Goal: Information Seeking & Learning: Understand process/instructions

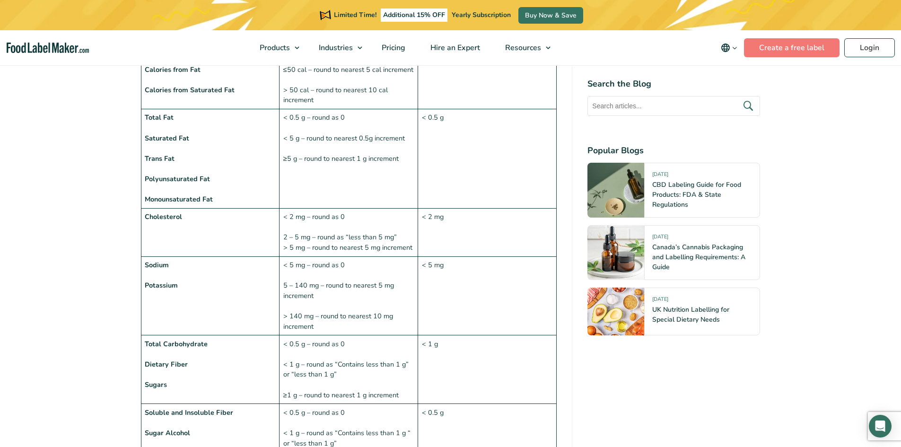
scroll to position [757, 0]
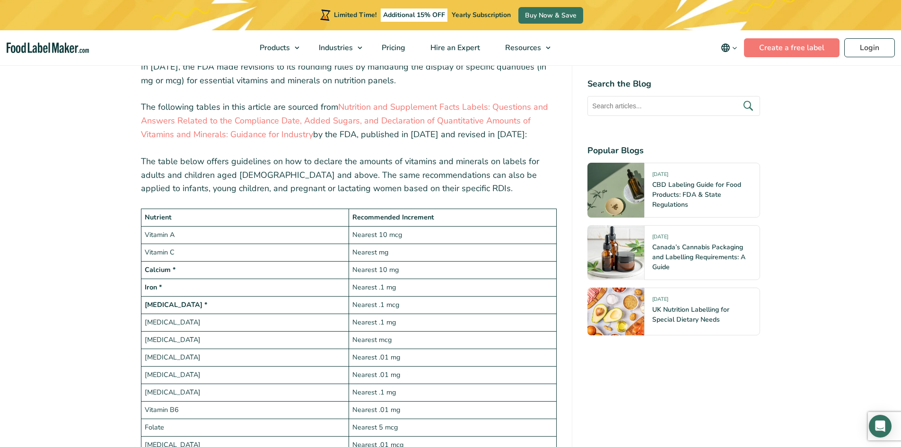
scroll to position [1514, 0]
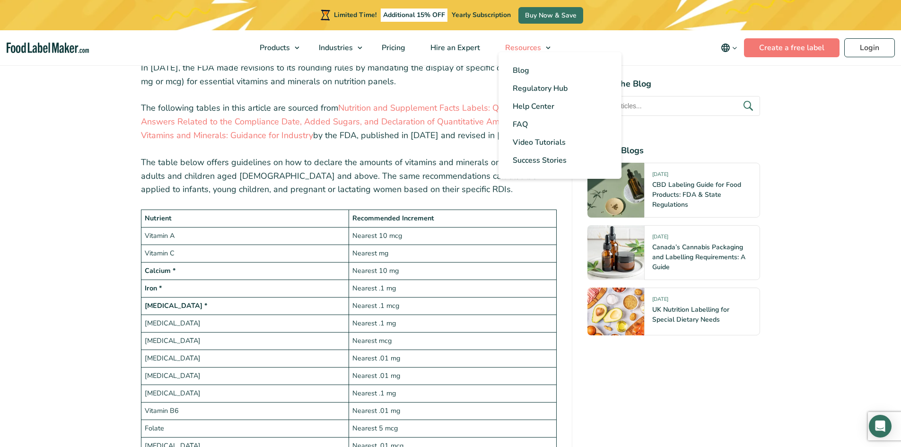
click at [541, 47] on span "Resources" at bounding box center [522, 48] width 40 height 10
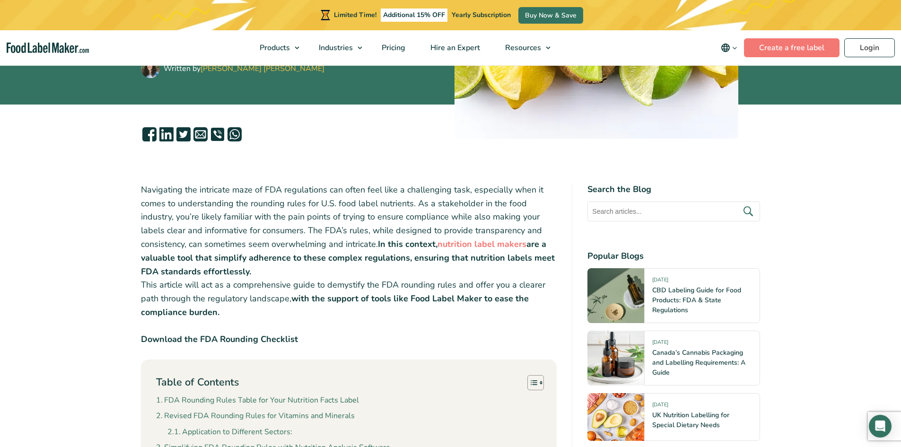
scroll to position [236, 0]
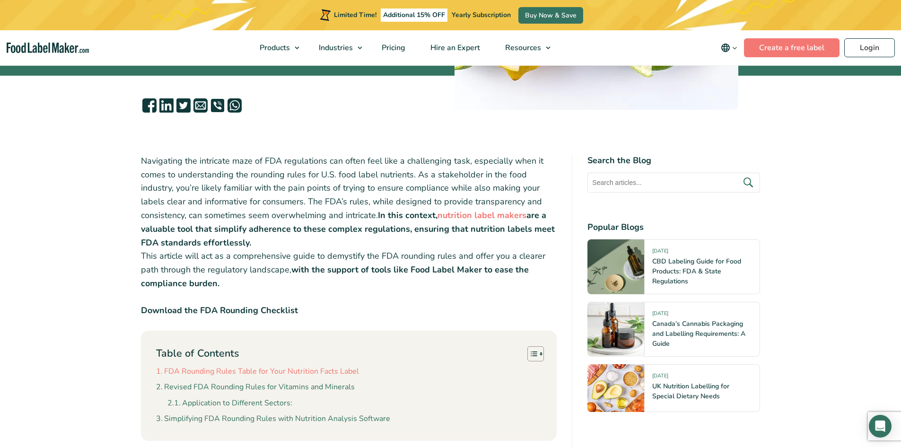
click at [314, 372] on link "FDA Rounding Rules Table for Your Nutrition Facts Label" at bounding box center [257, 372] width 203 height 12
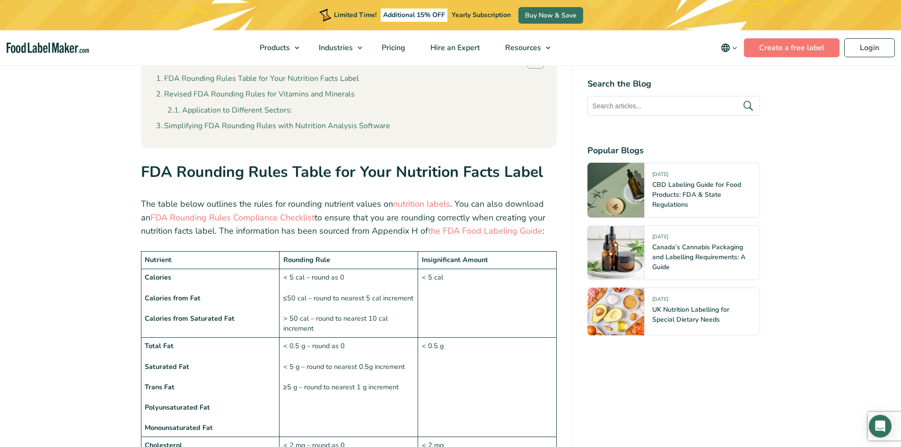
scroll to position [446, 0]
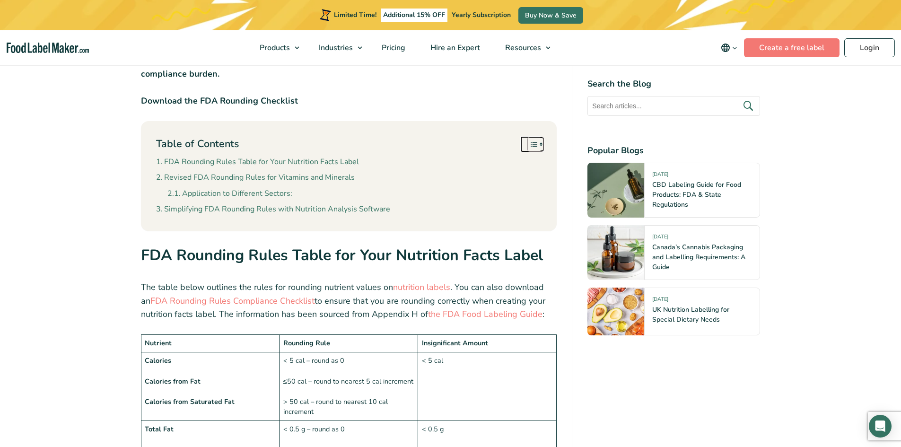
click at [541, 142] on icon "Toggle Table of Content" at bounding box center [541, 144] width 5 height 5
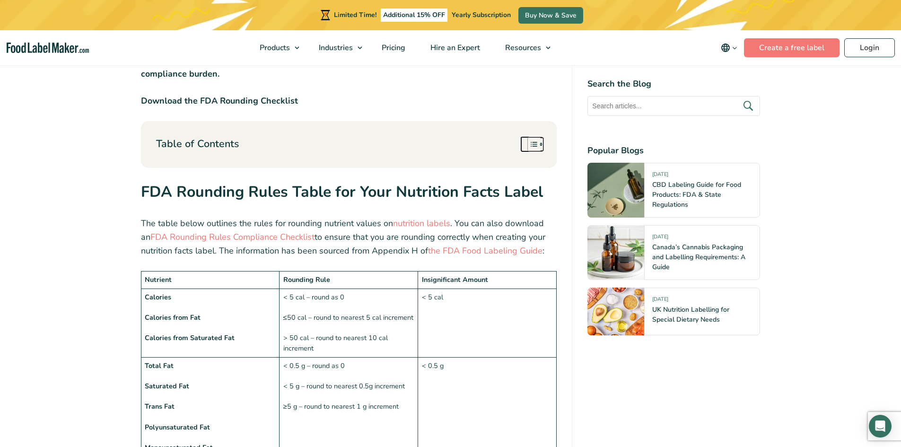
click at [541, 142] on icon "Toggle Table of Content" at bounding box center [541, 144] width 5 height 5
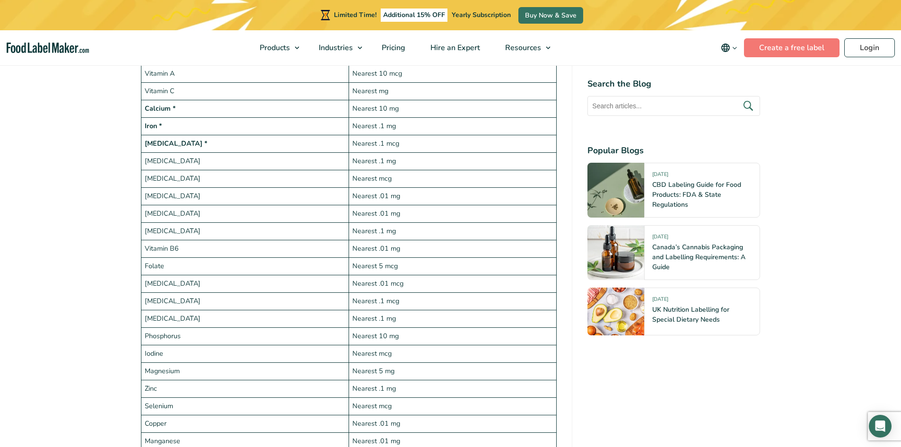
scroll to position [1628, 0]
